Goal: Task Accomplishment & Management: Complete application form

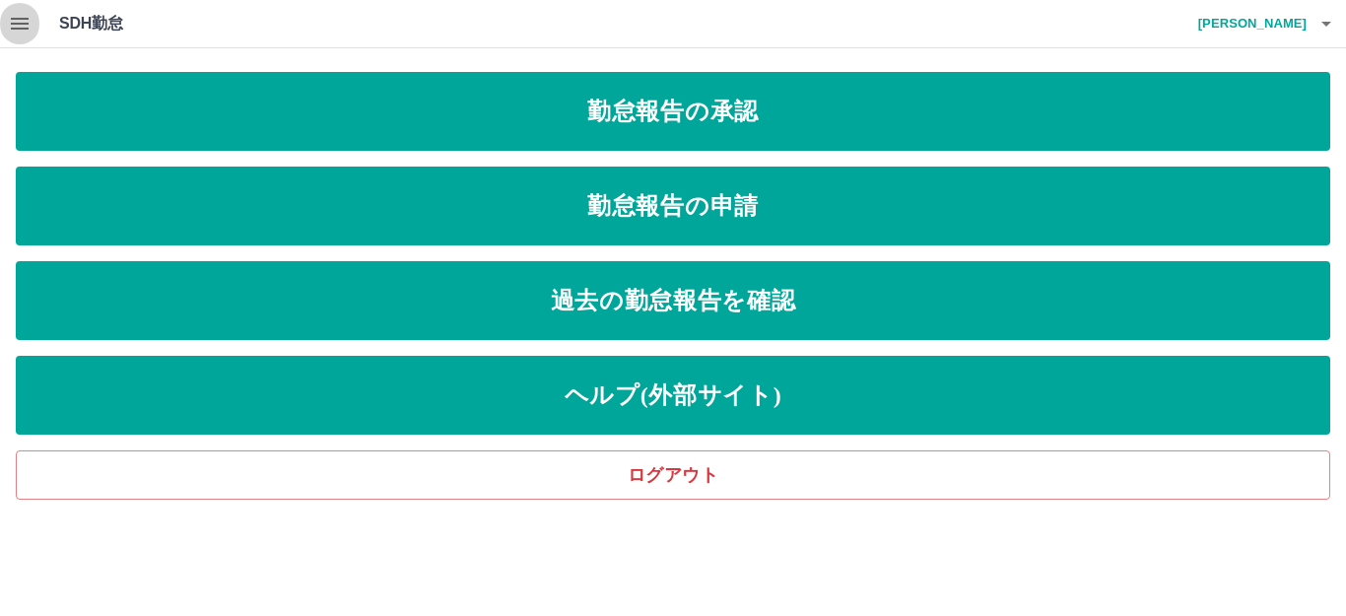
click at [14, 27] on icon "button" at bounding box center [20, 24] width 24 height 24
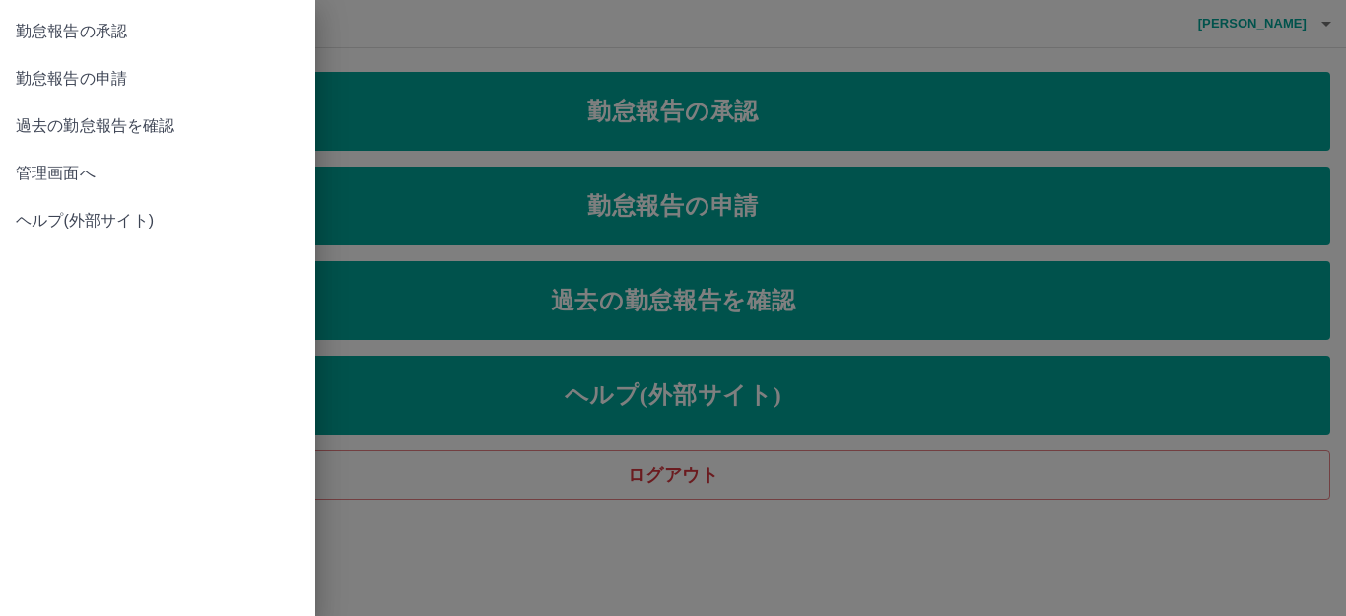
click at [96, 166] on span "管理画面へ" at bounding box center [158, 174] width 284 height 24
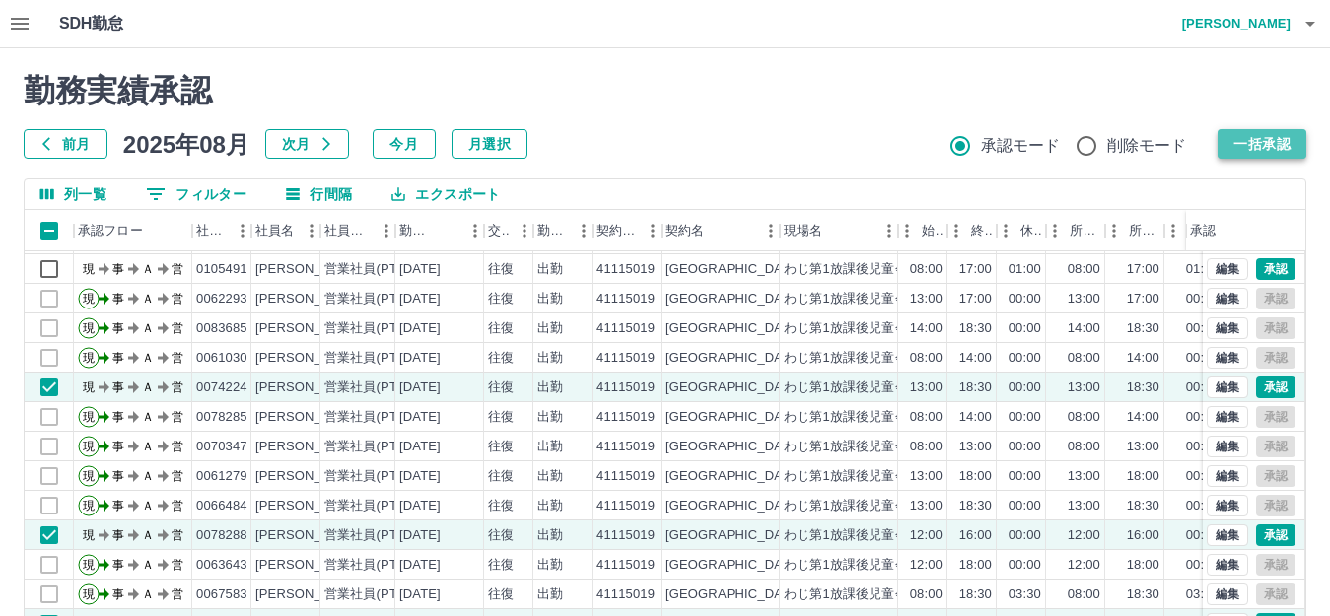
click at [1270, 139] on button "一括承認" at bounding box center [1261, 144] width 89 height 30
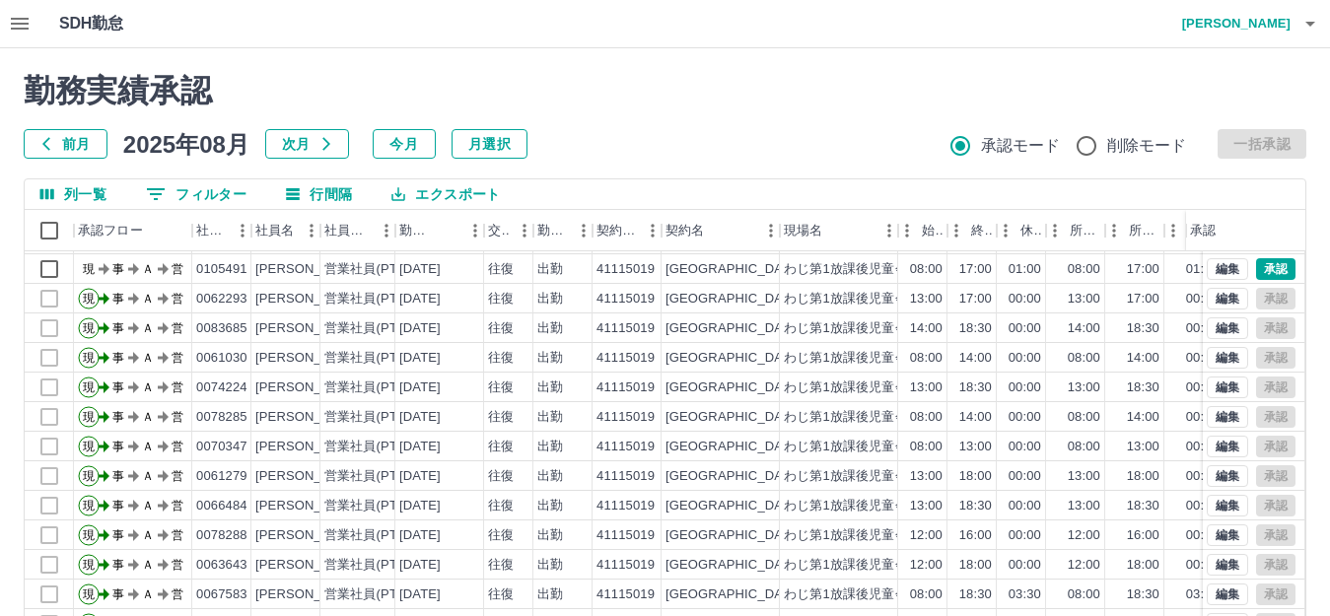
click at [1309, 20] on icon "button" at bounding box center [1310, 24] width 24 height 24
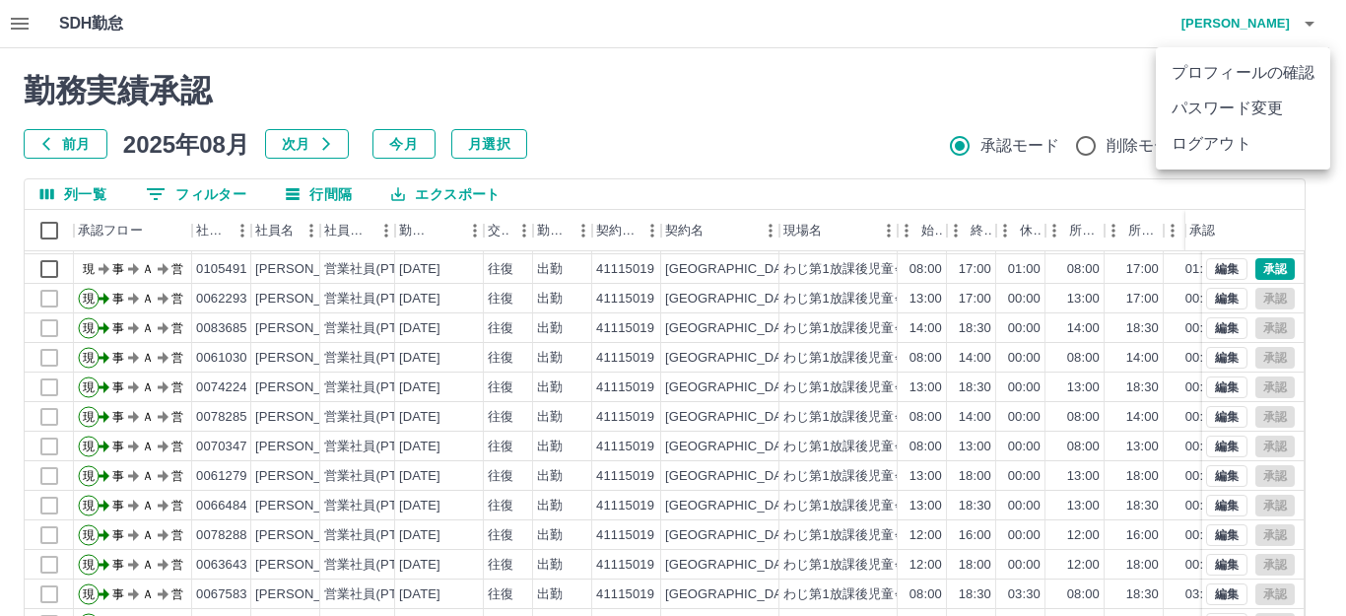
click at [1250, 141] on li "ログアウト" at bounding box center [1243, 143] width 174 height 35
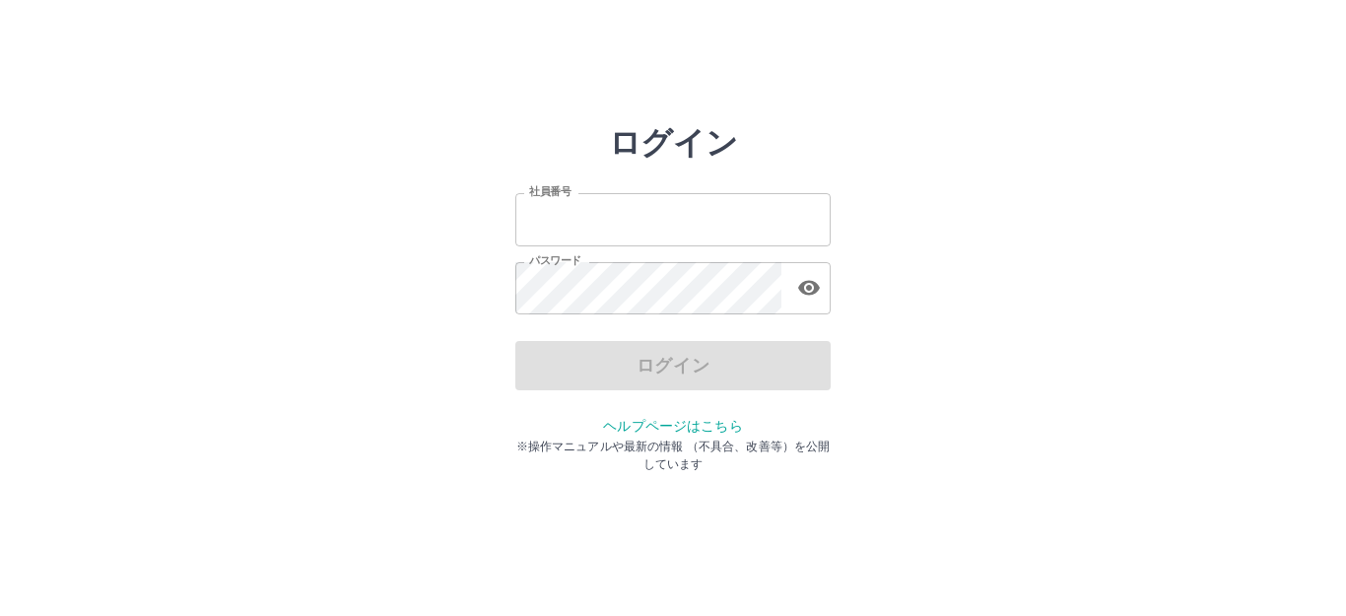
type input "*******"
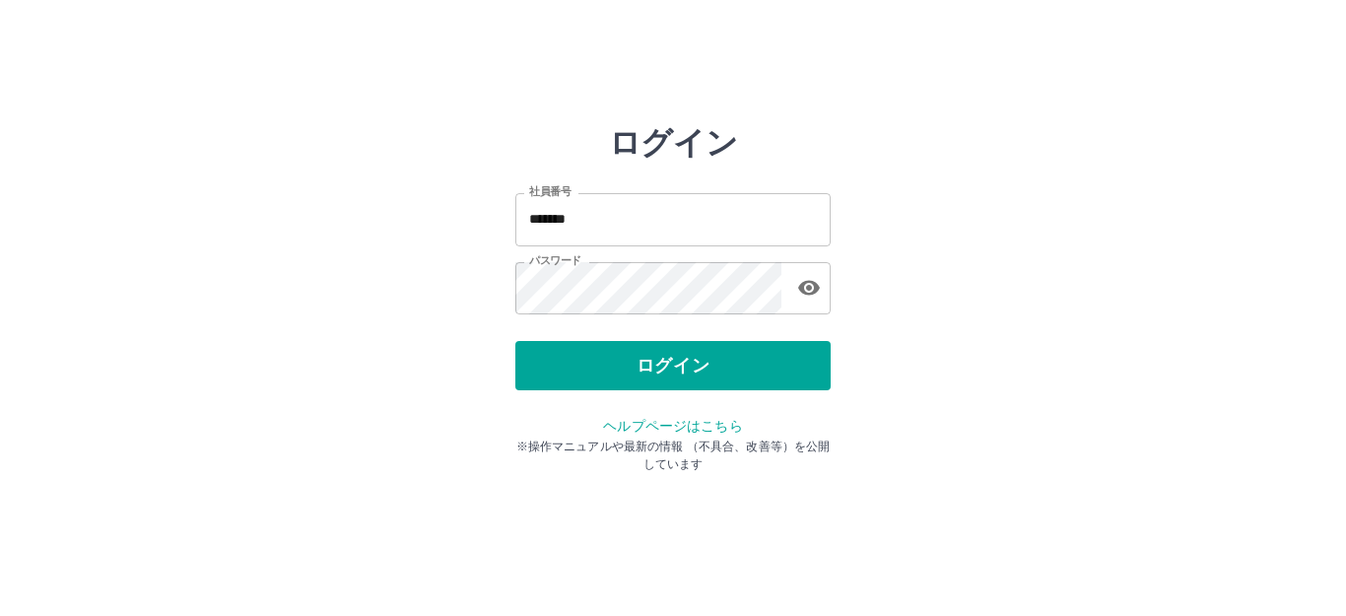
click at [663, 373] on div "ログイン" at bounding box center [672, 365] width 315 height 49
click at [663, 373] on button "ログイン" at bounding box center [672, 365] width 315 height 49
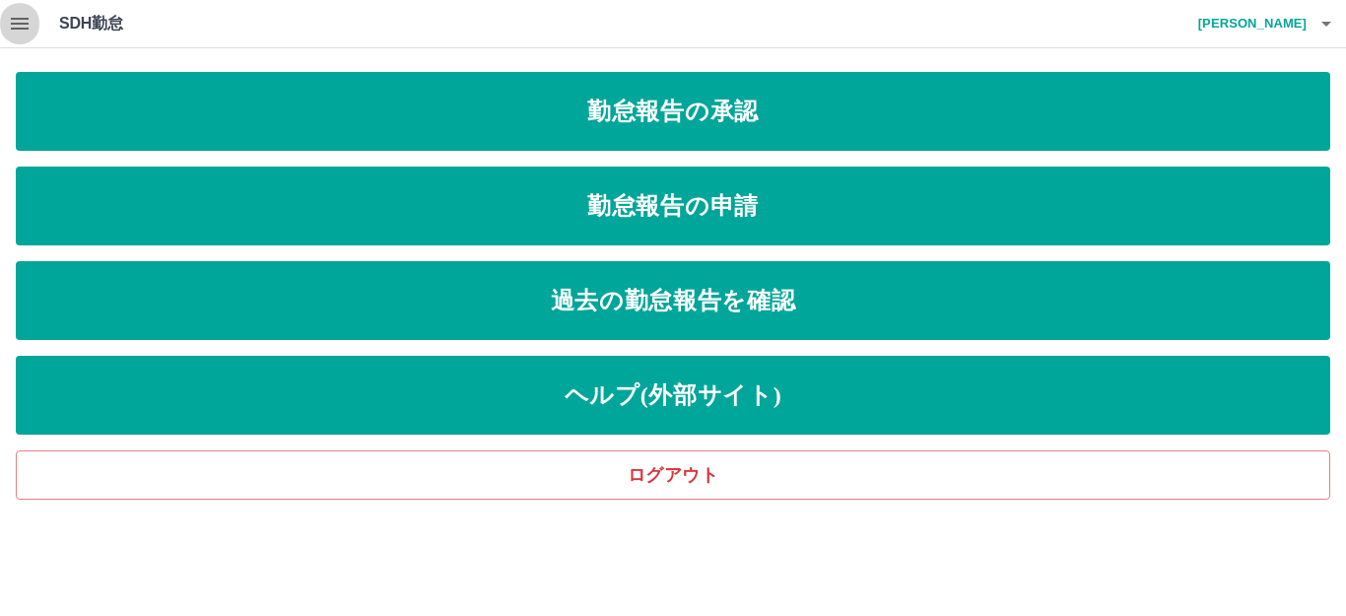
click at [23, 19] on icon "button" at bounding box center [20, 24] width 18 height 12
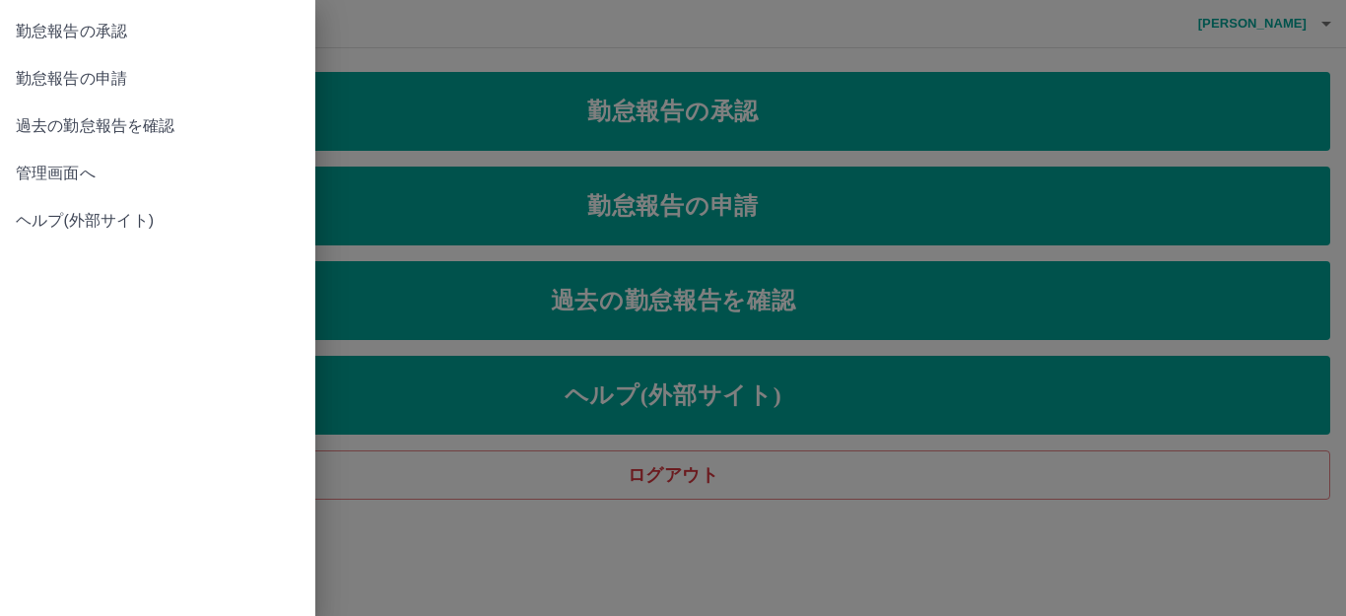
click at [148, 82] on span "勤怠報告の申請" at bounding box center [158, 79] width 284 height 24
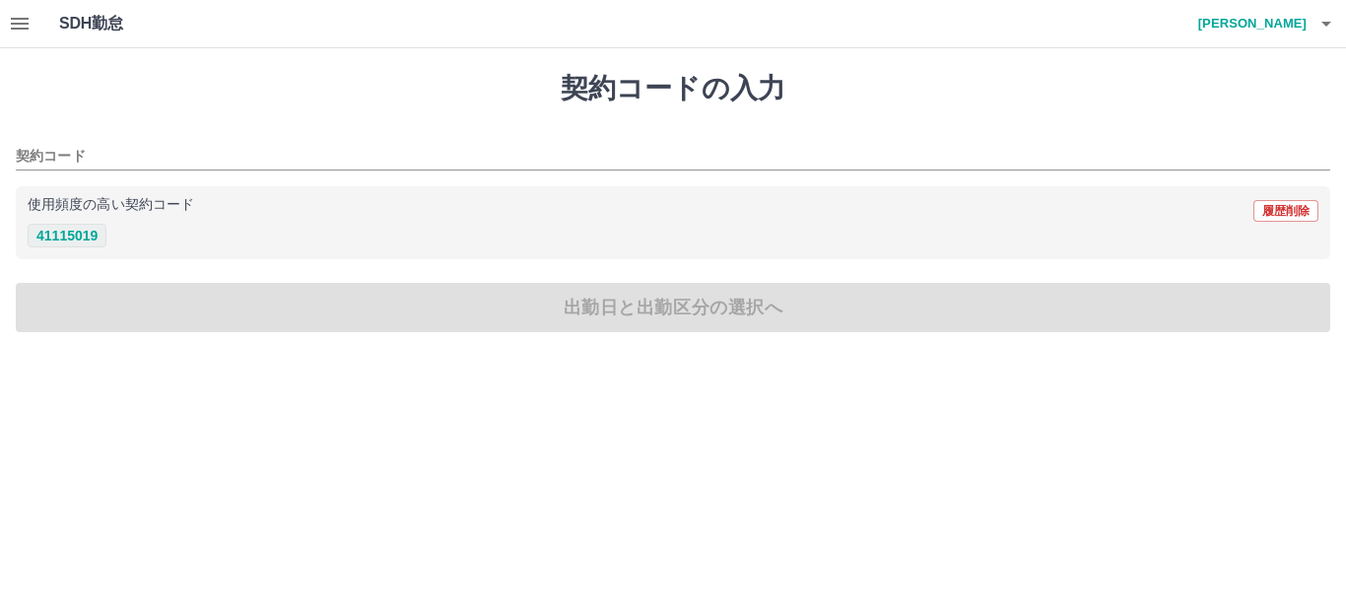
click at [87, 237] on button "41115019" at bounding box center [67, 236] width 79 height 24
type input "********"
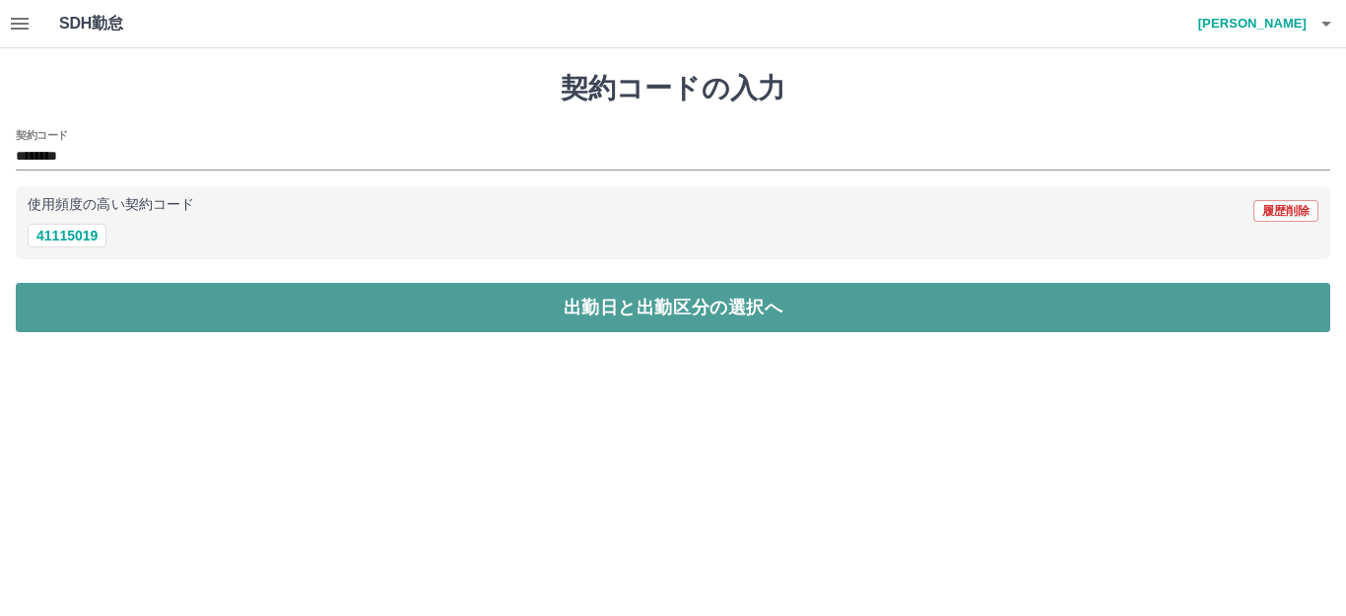
click at [579, 309] on button "出勤日と出勤区分の選択へ" at bounding box center [673, 307] width 1315 height 49
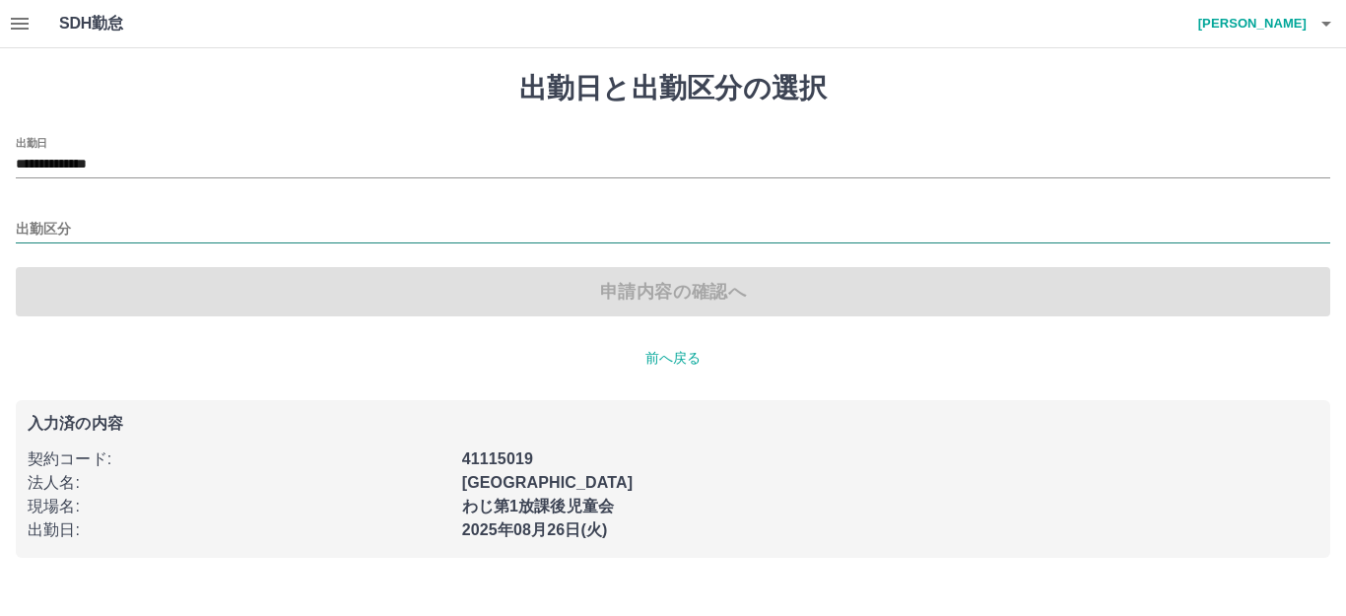
click at [51, 228] on input "出勤区分" at bounding box center [673, 230] width 1315 height 25
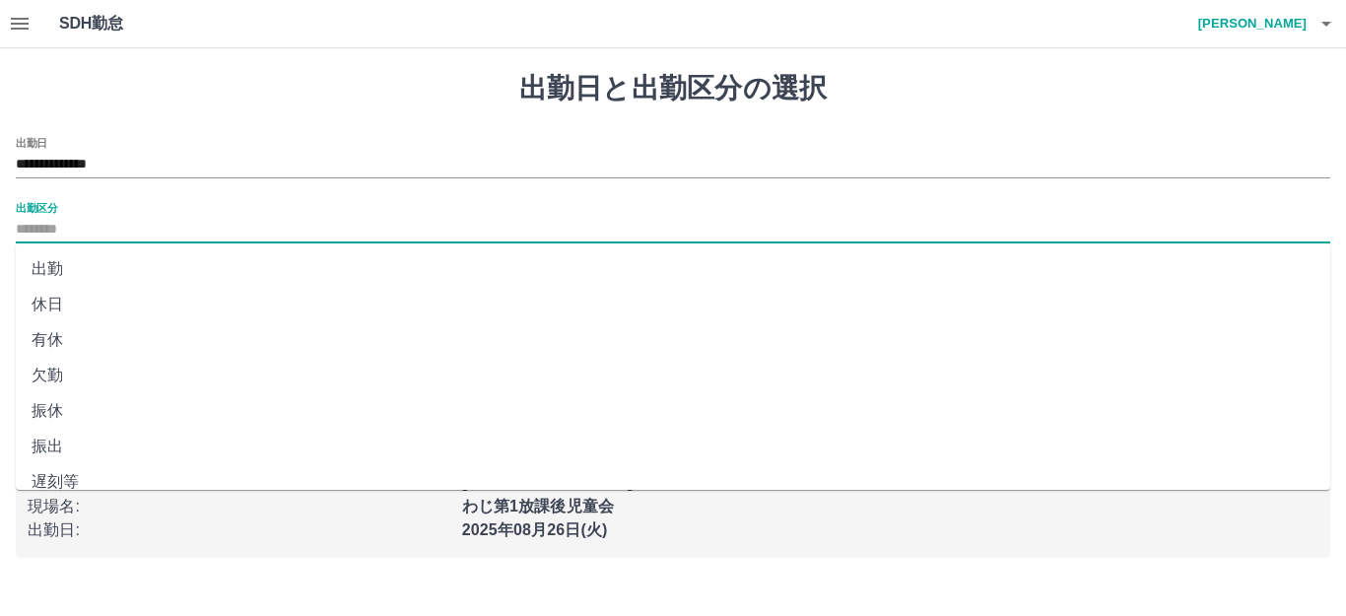
click at [57, 271] on li "出勤" at bounding box center [673, 268] width 1315 height 35
type input "**"
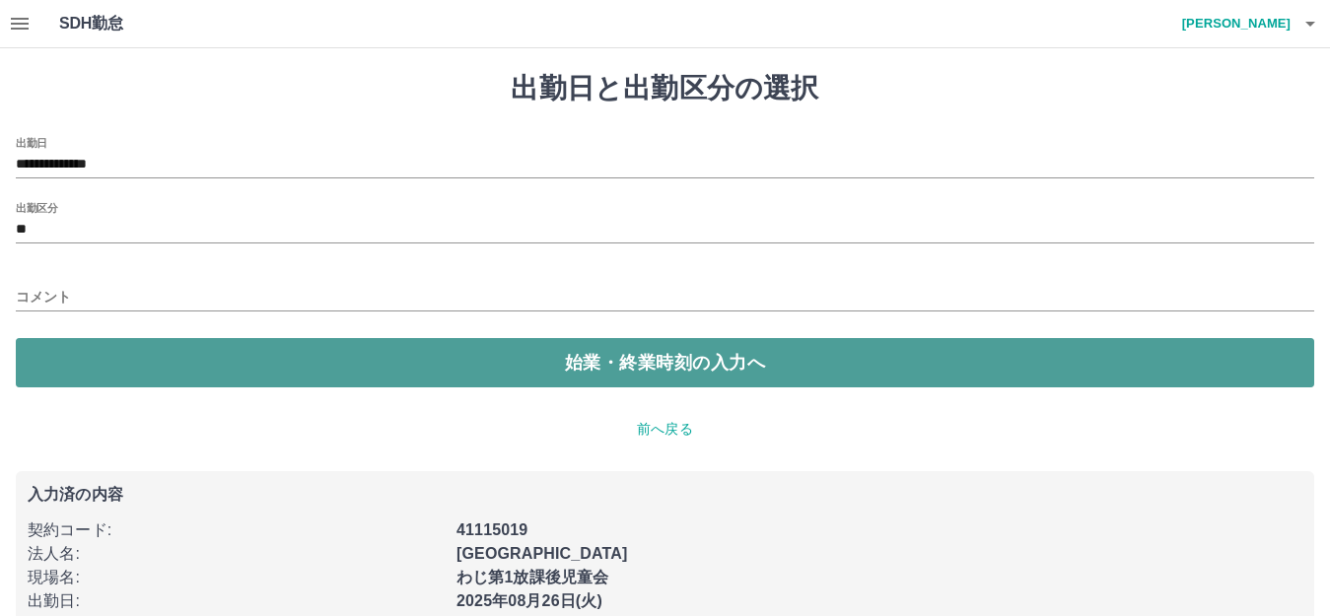
click at [436, 372] on button "始業・終業時刻の入力へ" at bounding box center [665, 362] width 1298 height 49
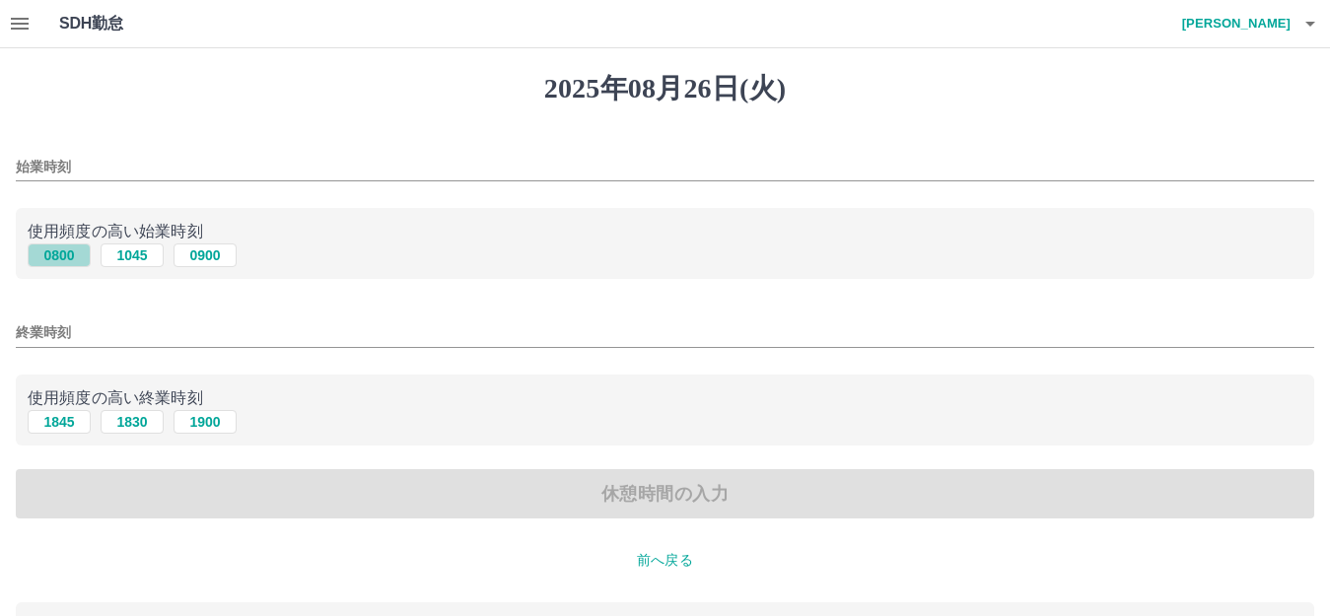
click at [68, 253] on button "0800" at bounding box center [59, 255] width 63 height 24
type input "****"
click at [60, 419] on button "1845" at bounding box center [59, 422] width 63 height 24
type input "****"
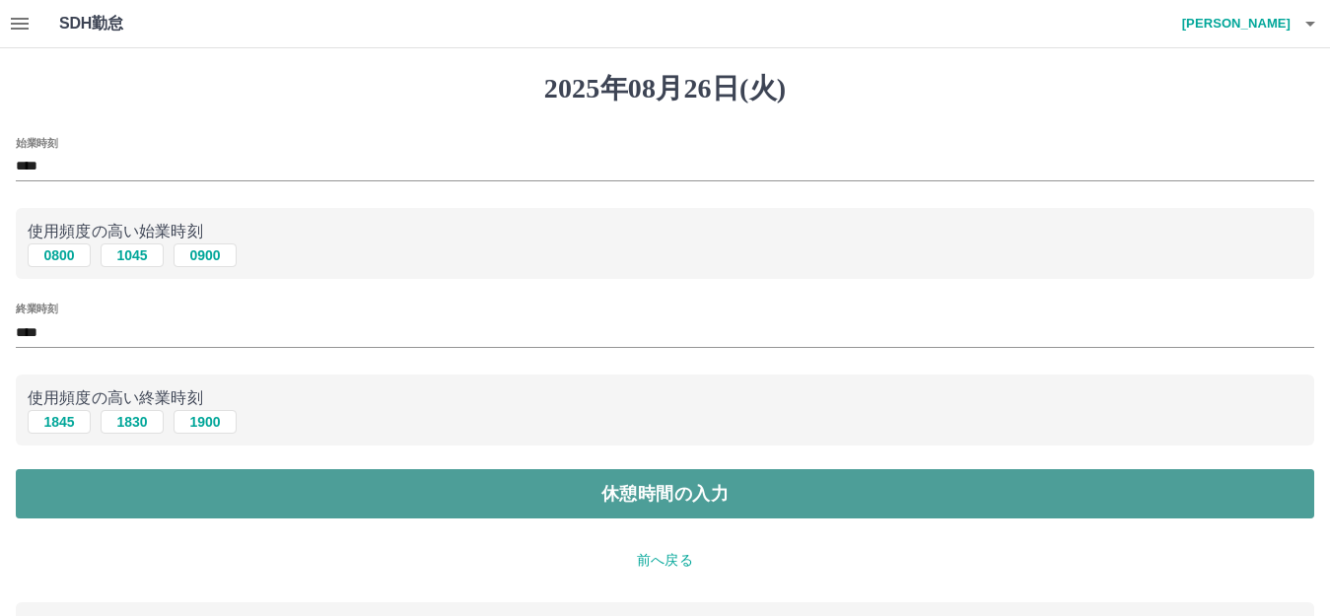
click at [583, 497] on button "休憩時間の入力" at bounding box center [665, 493] width 1298 height 49
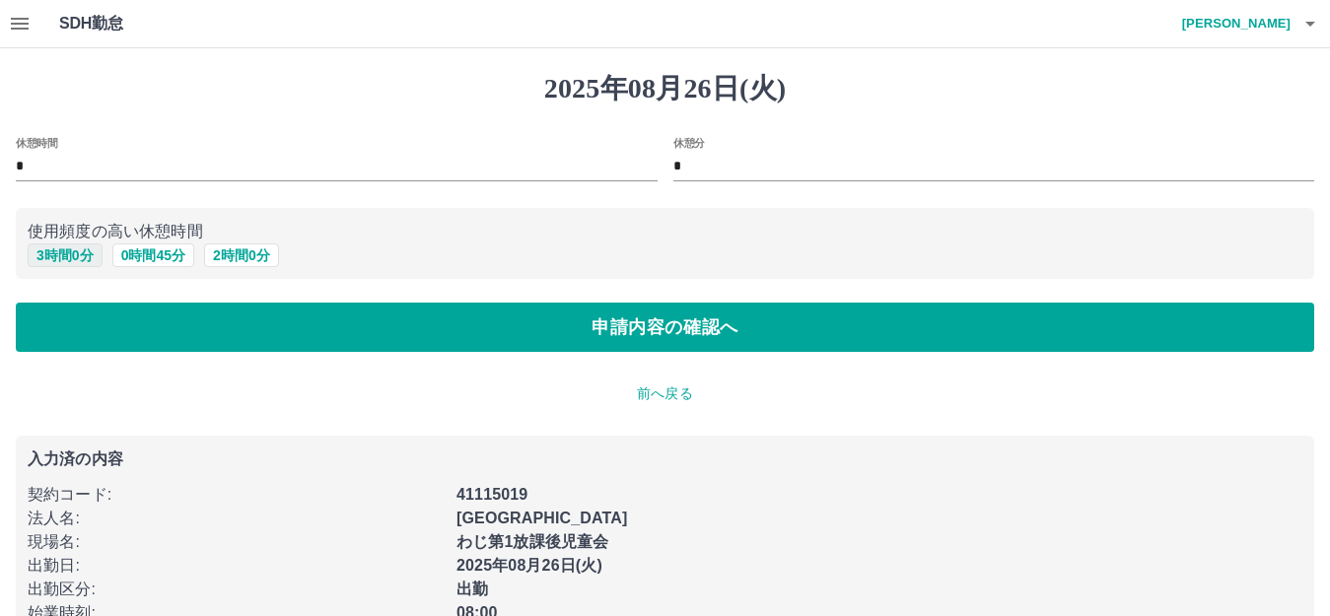
click at [76, 256] on button "3 時間 0 分" at bounding box center [65, 255] width 75 height 24
type input "*"
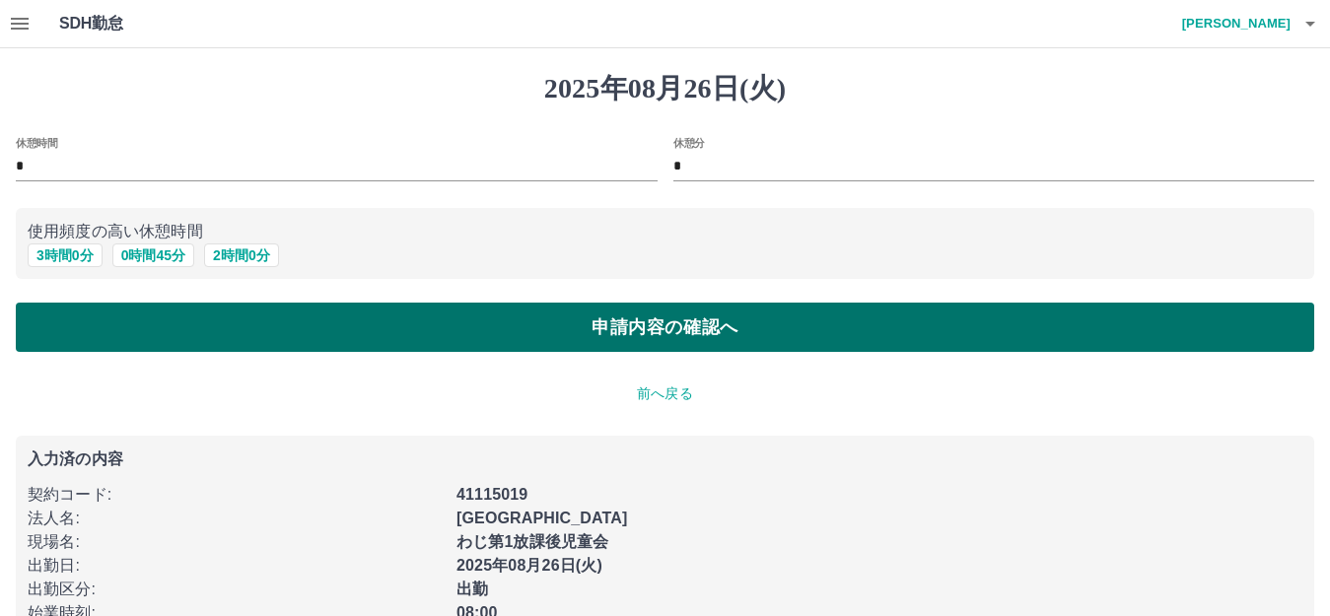
click at [621, 325] on button "申請内容の確認へ" at bounding box center [665, 327] width 1298 height 49
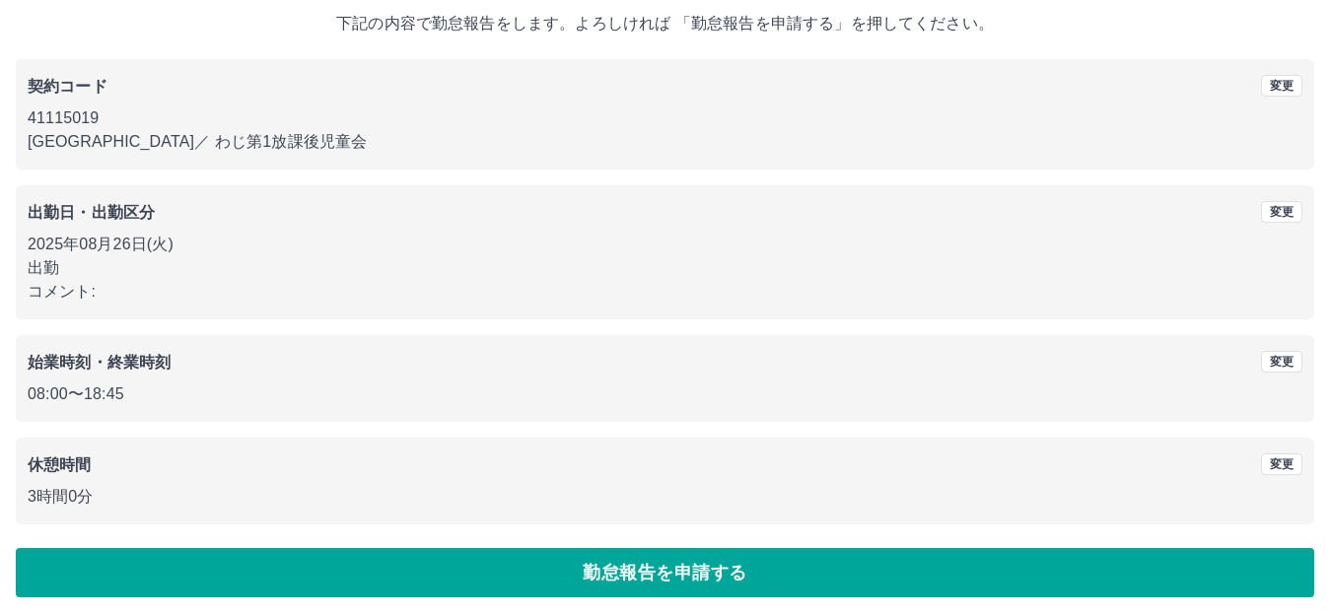
scroll to position [122, 0]
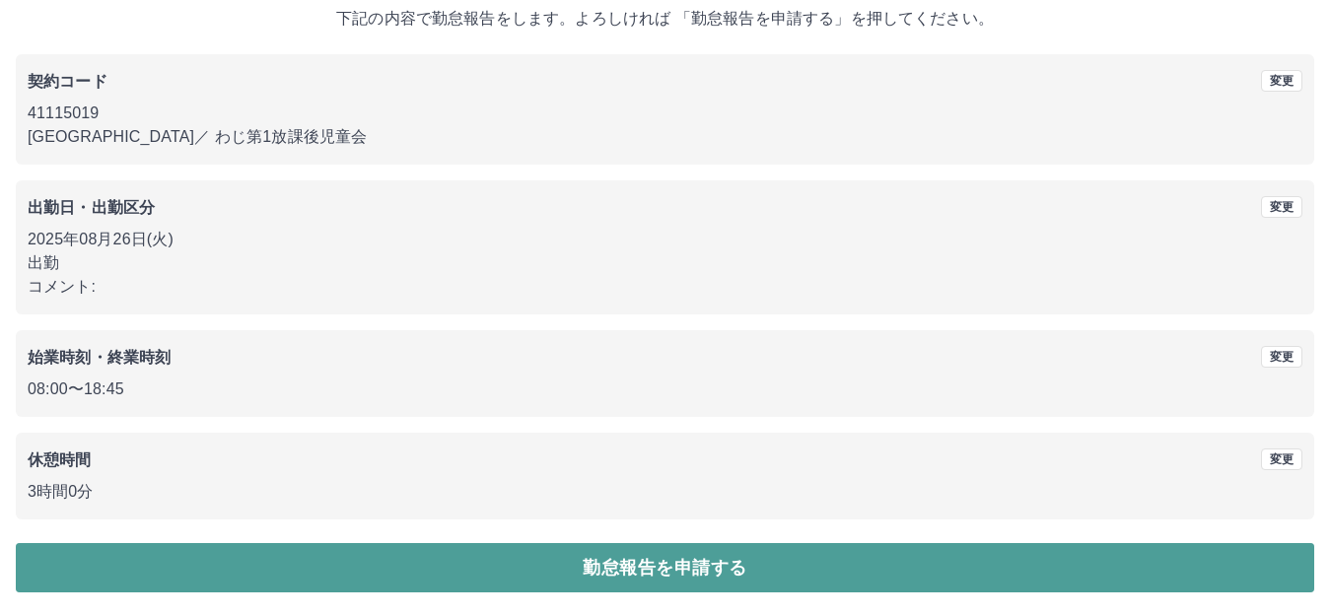
click at [654, 562] on button "勤怠報告を申請する" at bounding box center [665, 567] width 1298 height 49
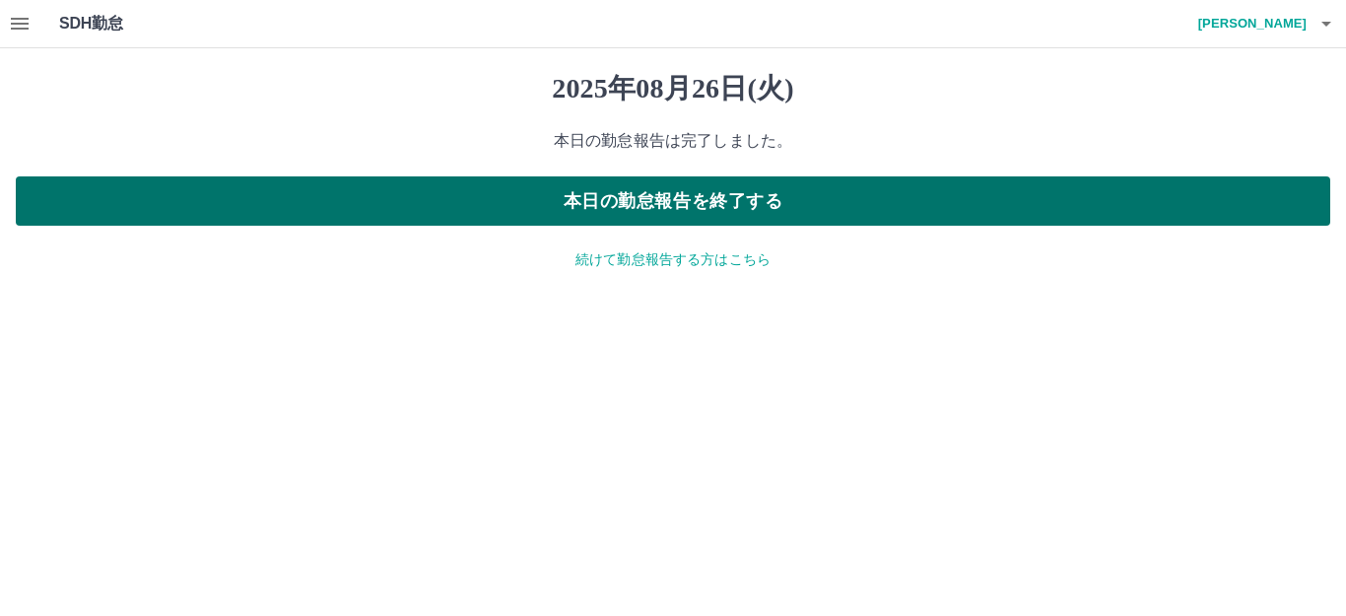
click at [697, 211] on button "本日の勤怠報告を終了する" at bounding box center [673, 200] width 1315 height 49
